Goal: Task Accomplishment & Management: Manage account settings

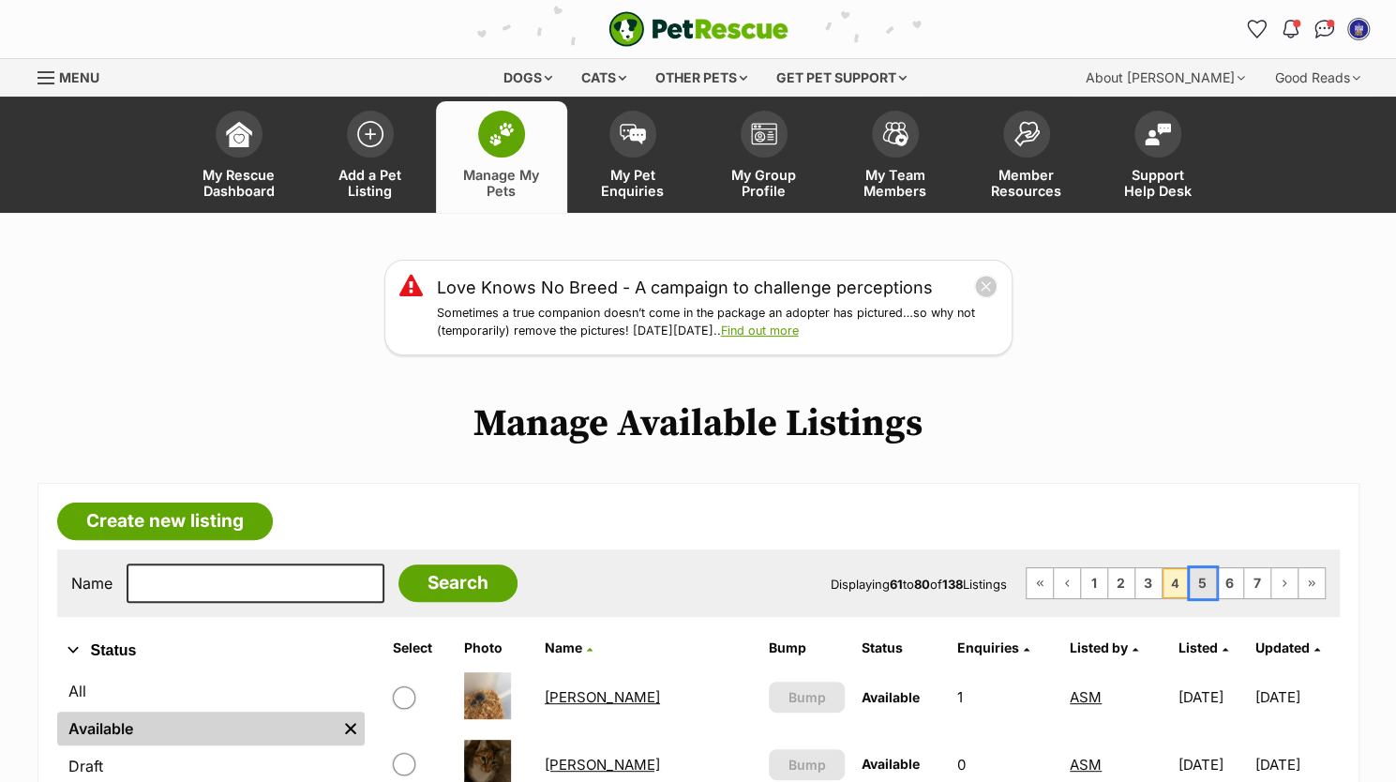
click at [1214, 586] on link "5" at bounding box center [1203, 583] width 26 height 30
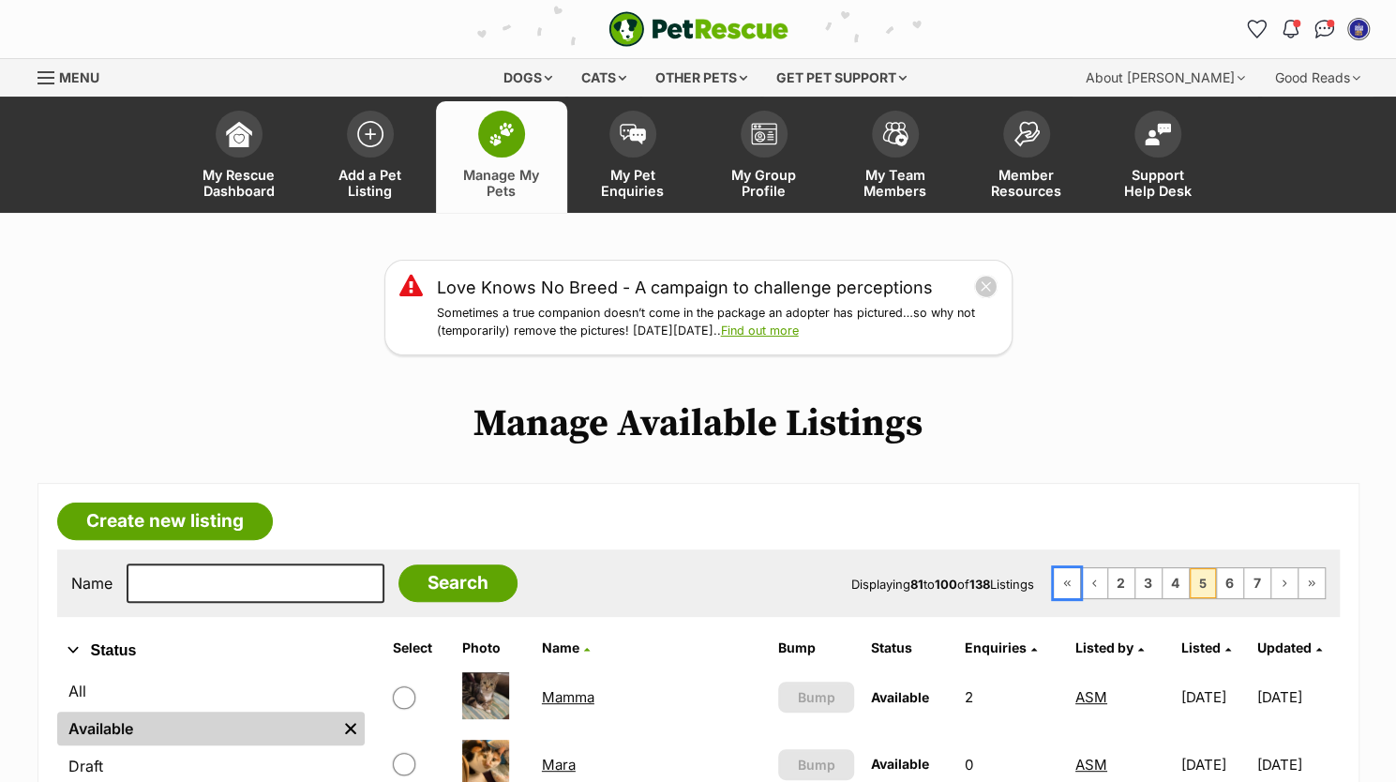
click at [1057, 583] on link "First Page" at bounding box center [1067, 583] width 26 height 30
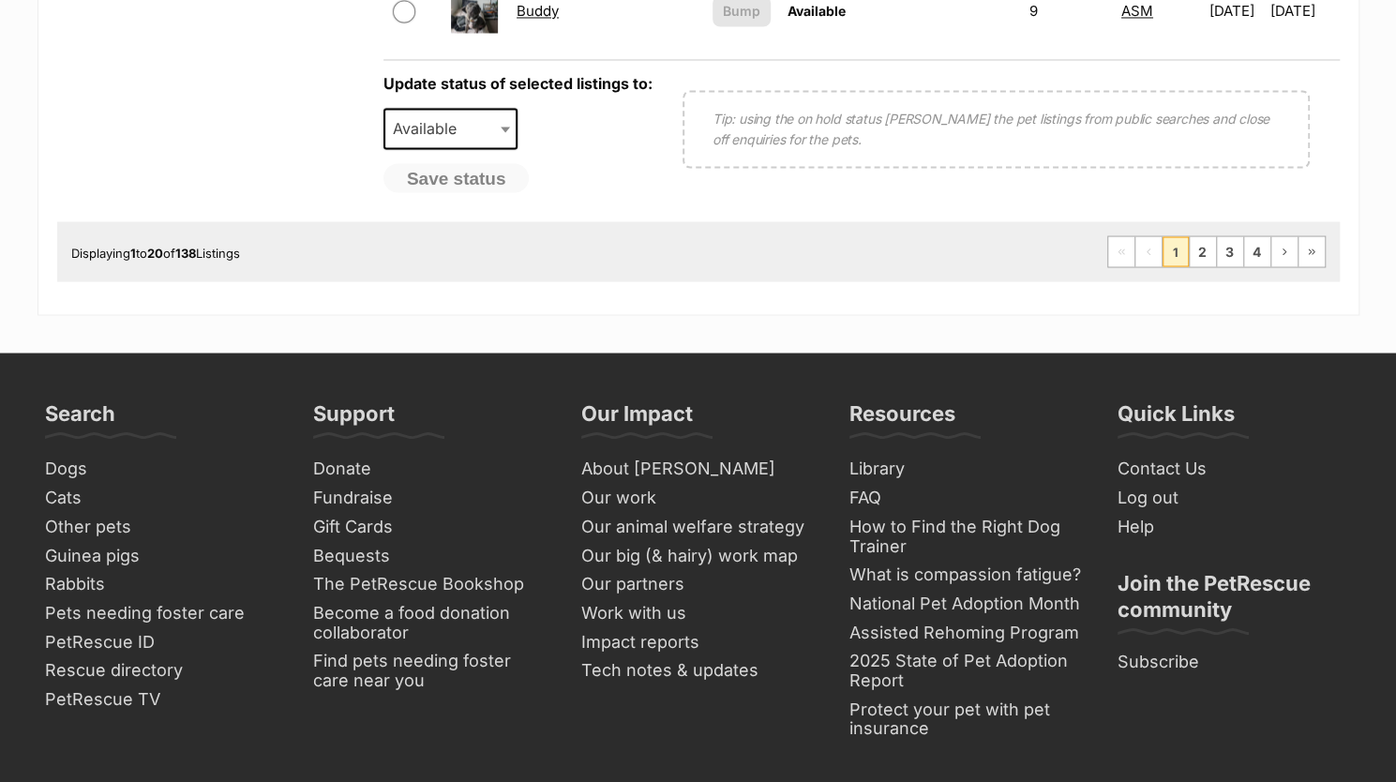
scroll to position [1957, 0]
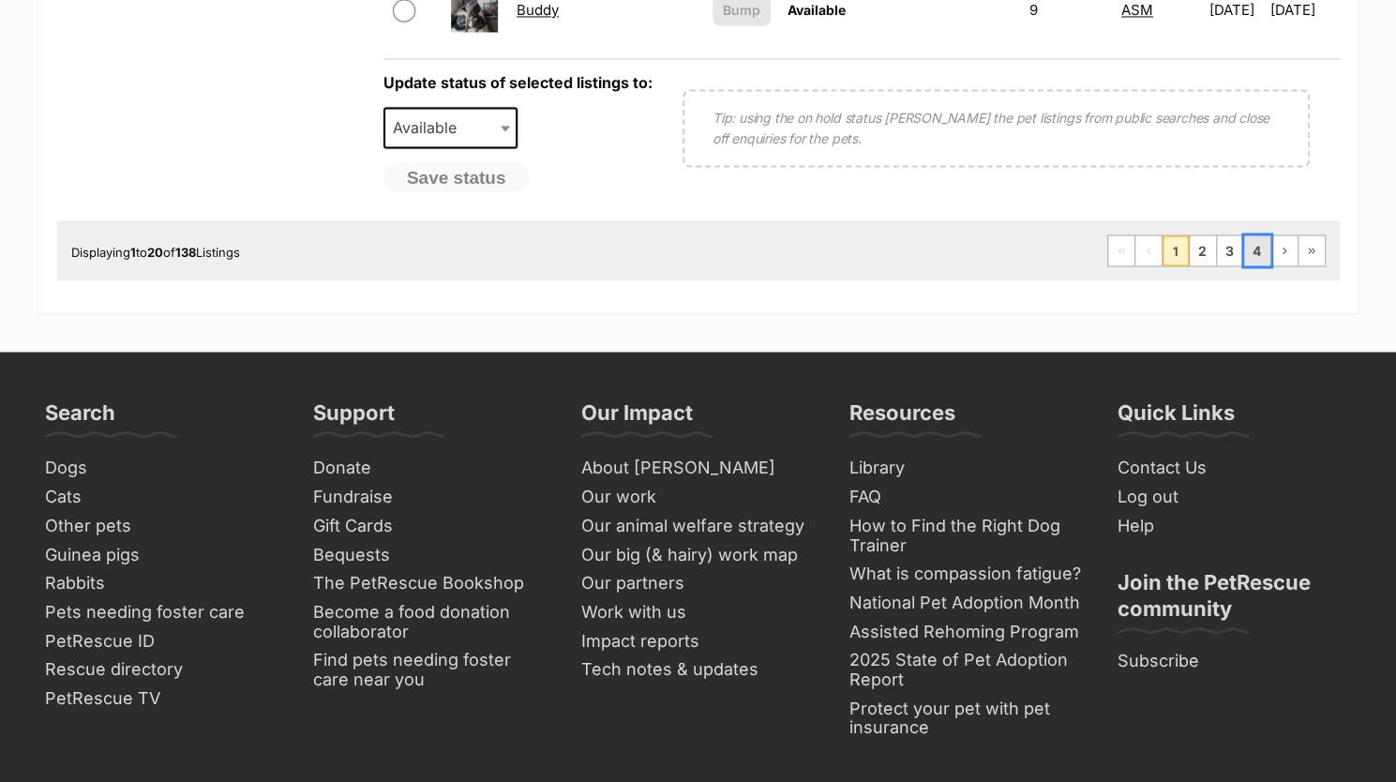
click at [1263, 258] on link "4" at bounding box center [1257, 250] width 26 height 30
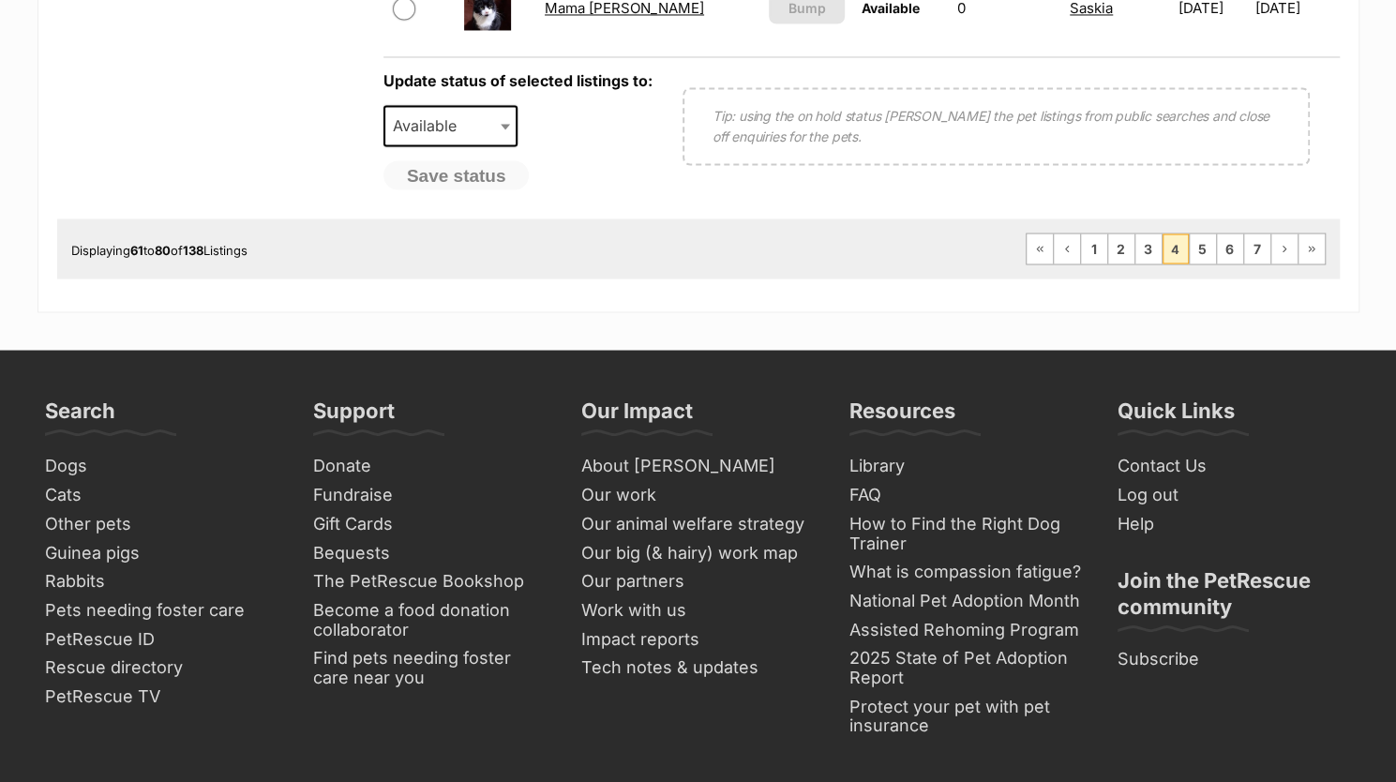
scroll to position [1960, 0]
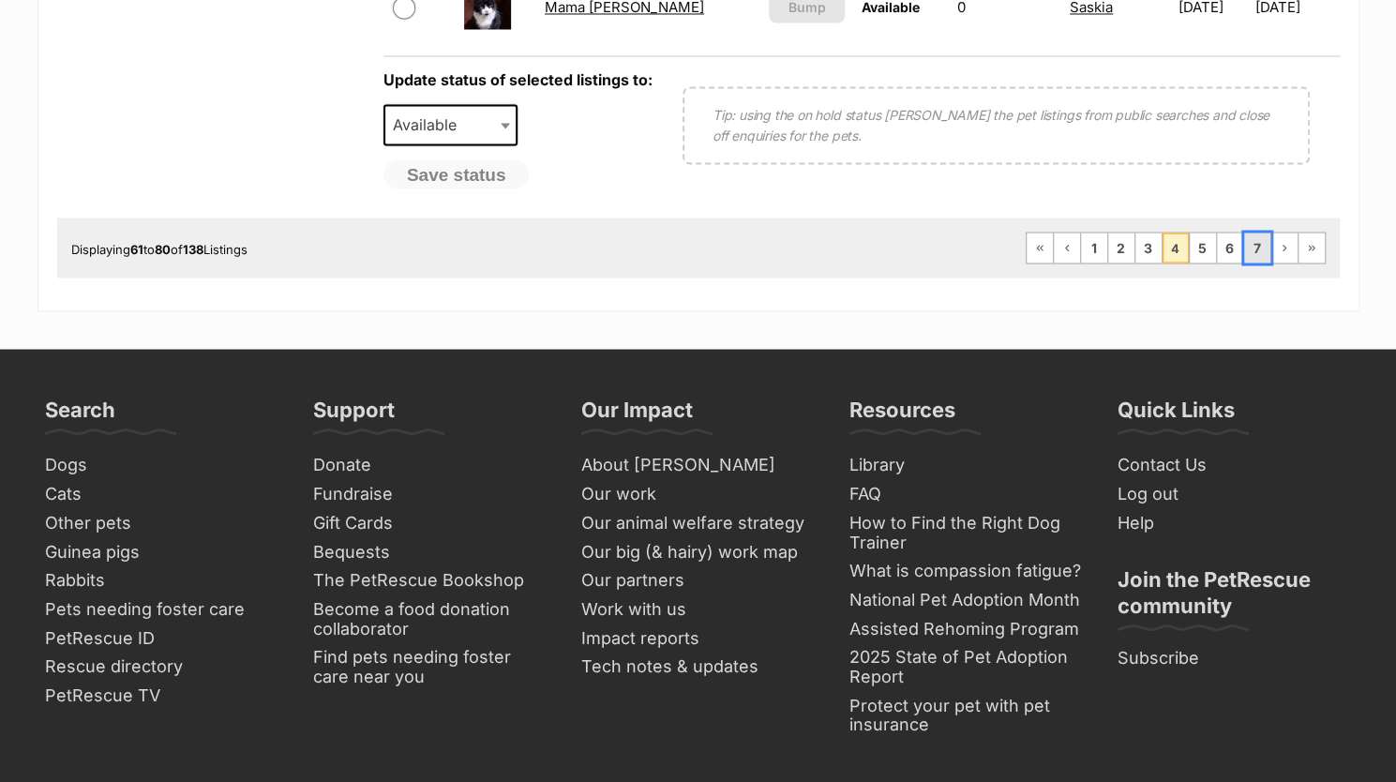
click at [1264, 254] on link "7" at bounding box center [1257, 248] width 26 height 30
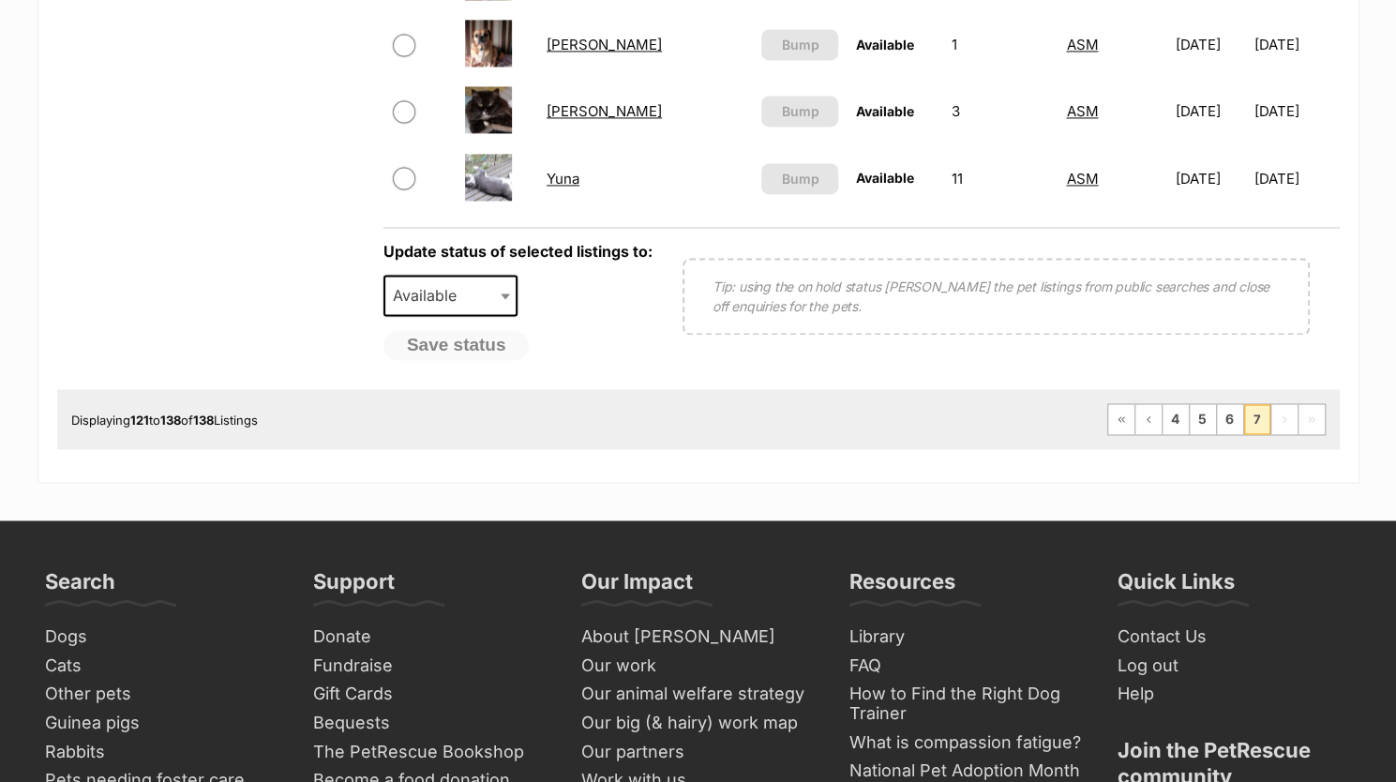
scroll to position [1662, 0]
